Goal: Find specific page/section: Find specific page/section

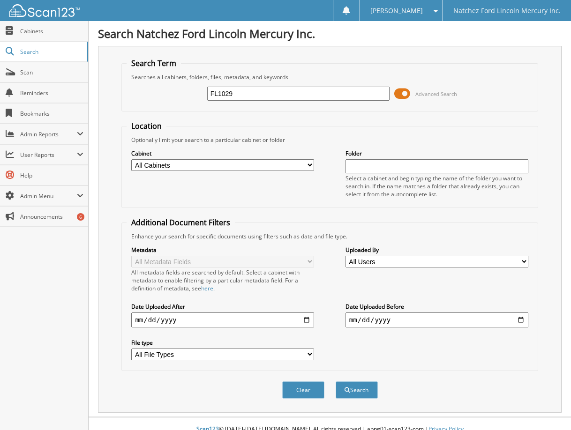
type input "FL1029"
click at [335, 381] on button "Search" at bounding box center [356, 389] width 42 height 17
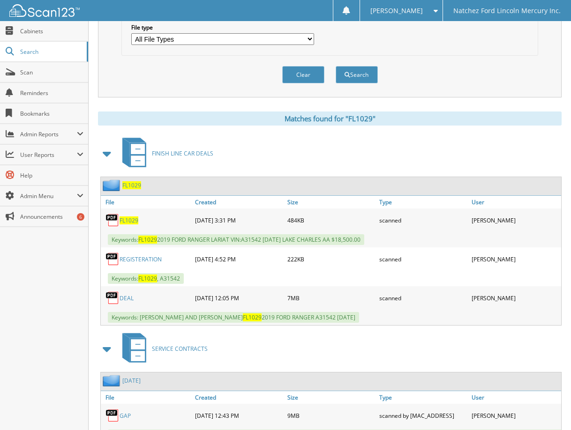
scroll to position [328, 0]
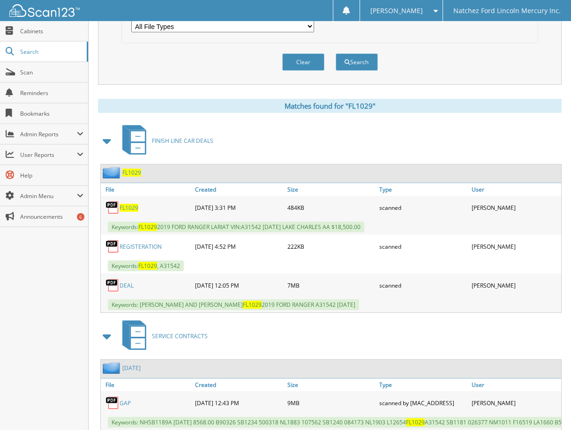
click at [128, 284] on link "DEAL" at bounding box center [126, 286] width 14 height 8
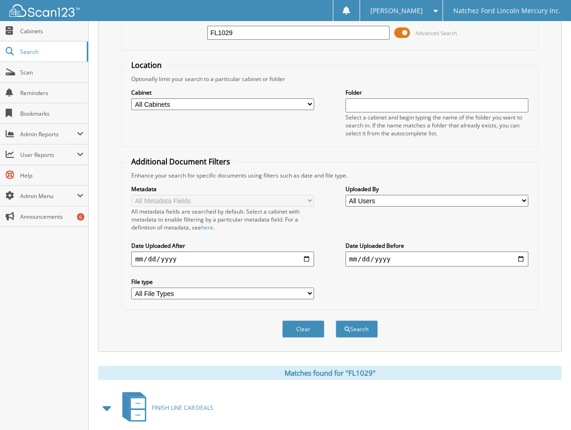
scroll to position [0, 0]
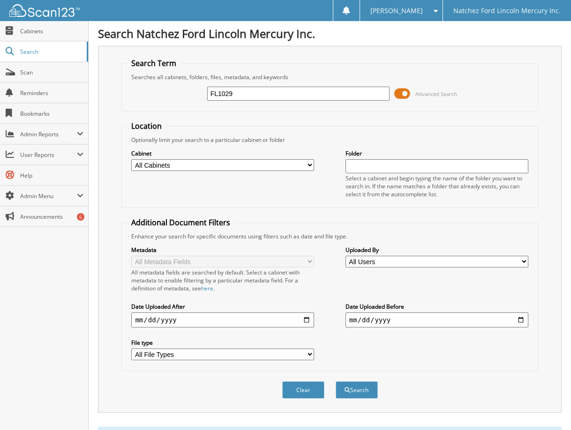
drag, startPoint x: 262, startPoint y: 99, endPoint x: 198, endPoint y: 88, distance: 65.2
click at [193, 90] on div "FL1029 Advanced Search" at bounding box center [329, 93] width 406 height 25
type input "fl1042"
click at [335, 381] on button "Search" at bounding box center [356, 389] width 42 height 17
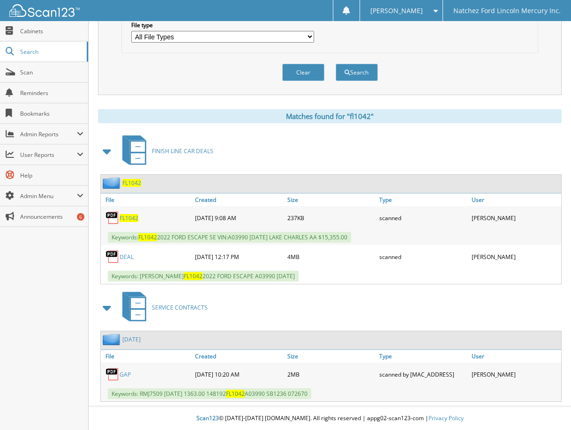
scroll to position [318, 0]
click at [125, 256] on link "DEAL" at bounding box center [126, 257] width 14 height 8
